Goal: Book appointment/travel/reservation

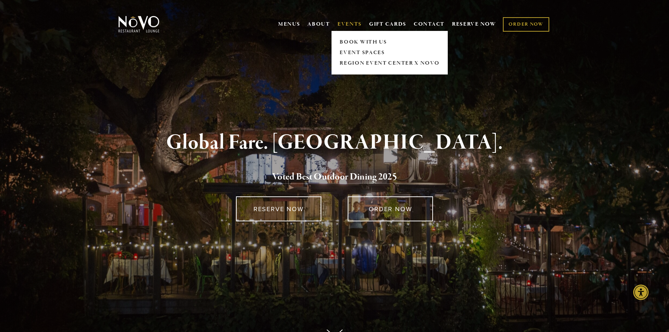
click at [345, 23] on link "EVENTS" at bounding box center [349, 24] width 24 height 7
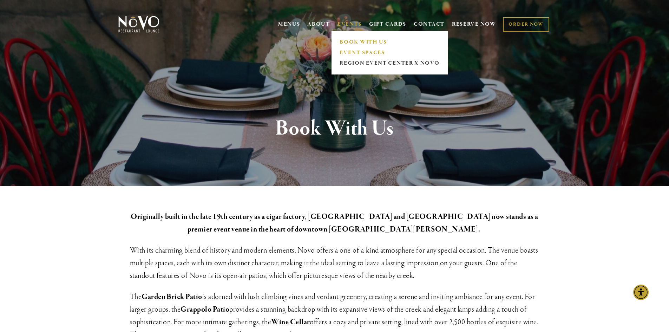
click at [346, 50] on link "EVENT SPACES" at bounding box center [389, 52] width 104 height 11
